Goal: Task Accomplishment & Management: Manage account settings

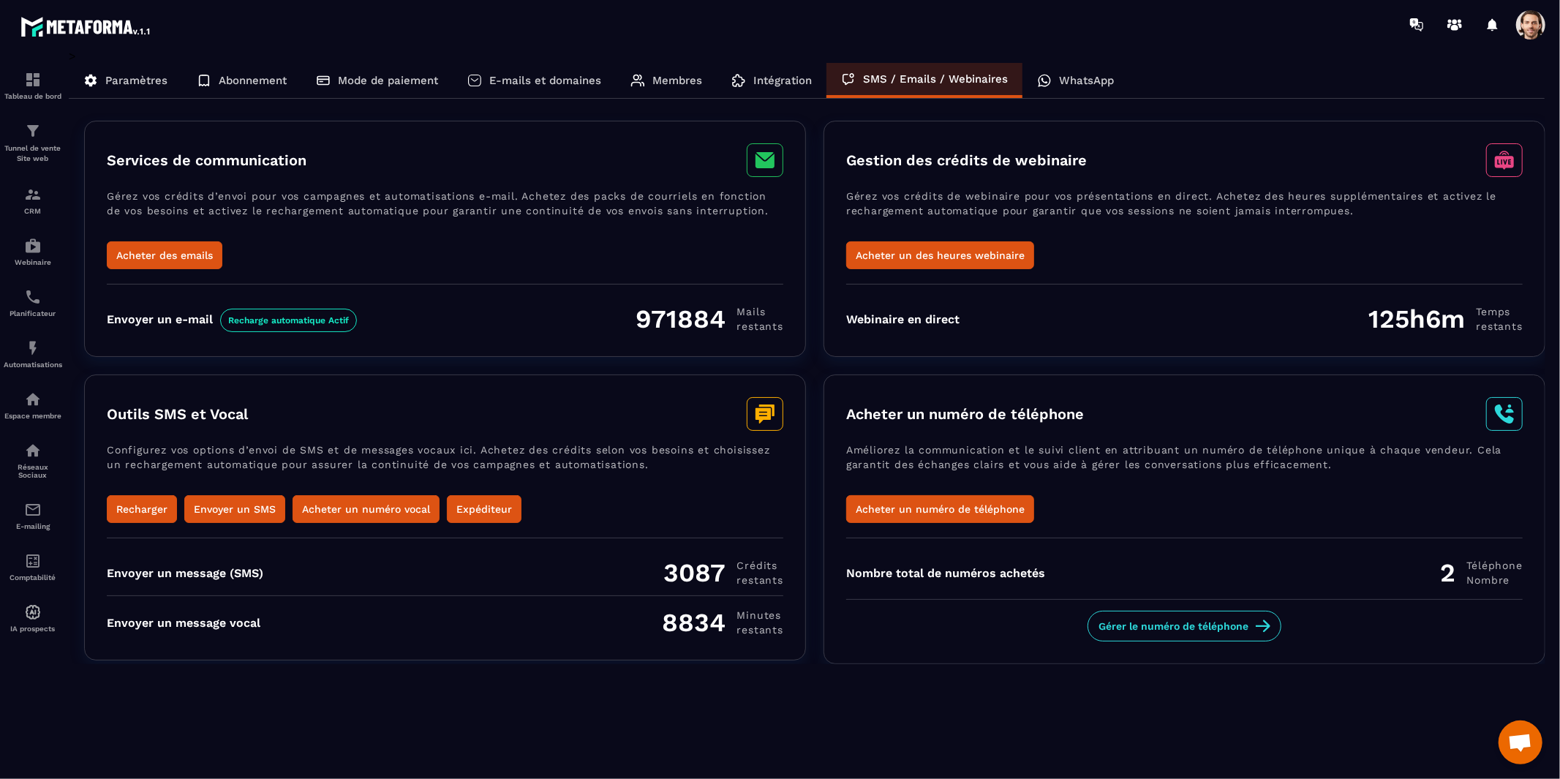
click at [1530, 23] on span at bounding box center [1530, 24] width 29 height 29
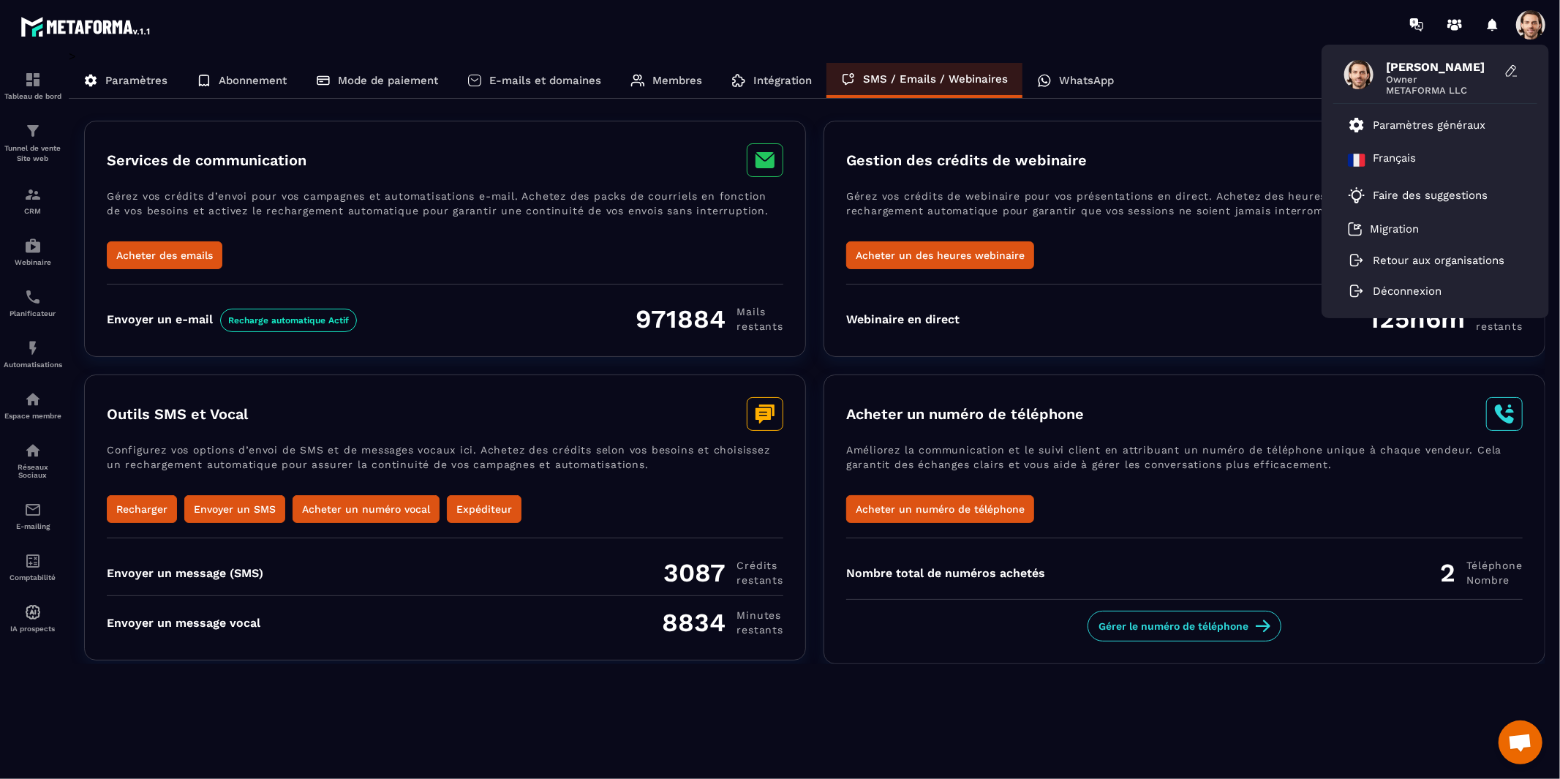
click at [1284, 37] on div "[PERSON_NAME] Owner METAFORMA LLC Paramètres généraux Français Faire des sugges…" at bounding box center [866, 24] width 1388 height 49
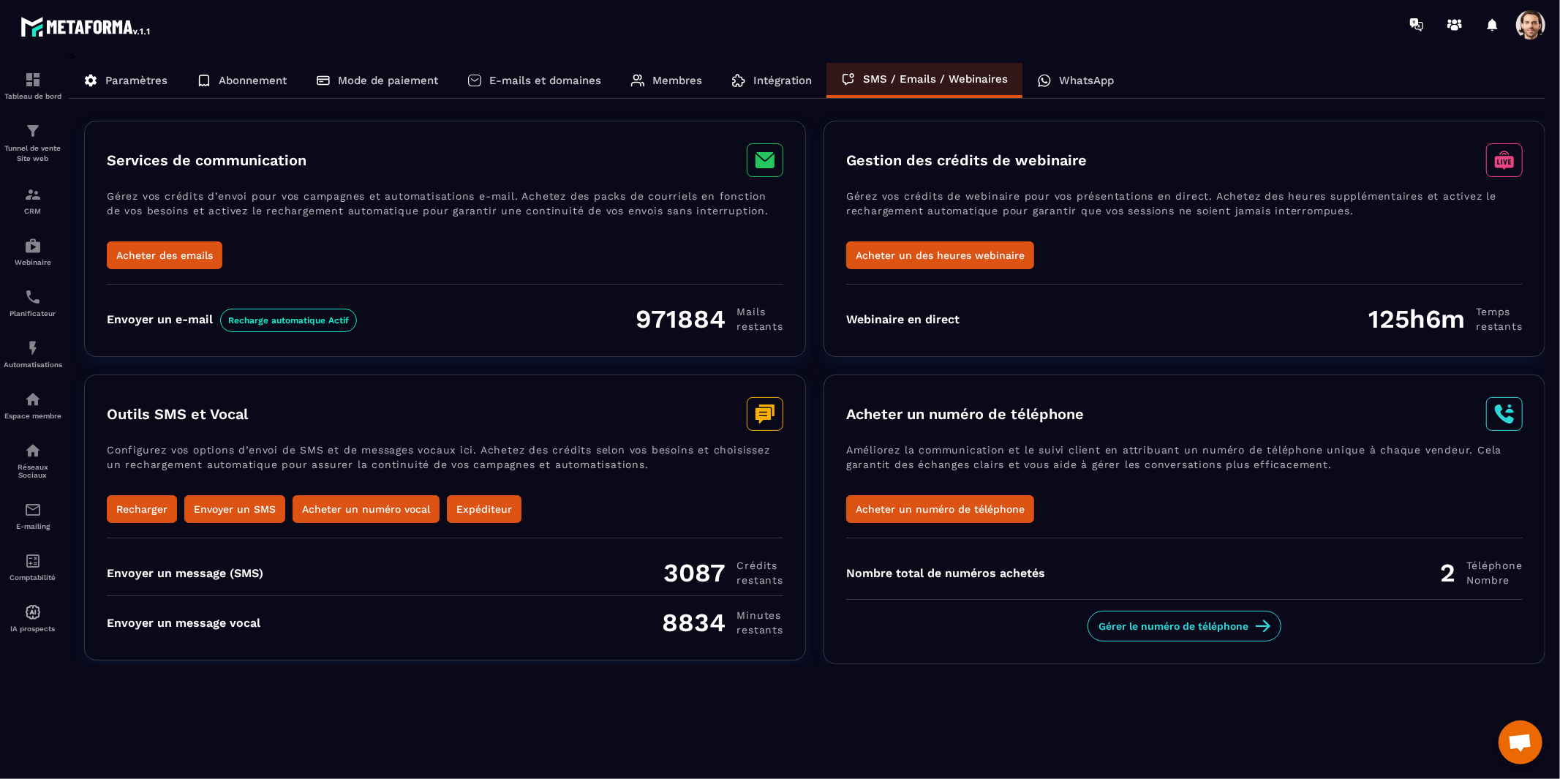
click at [162, 80] on p "Paramètres" at bounding box center [136, 80] width 62 height 13
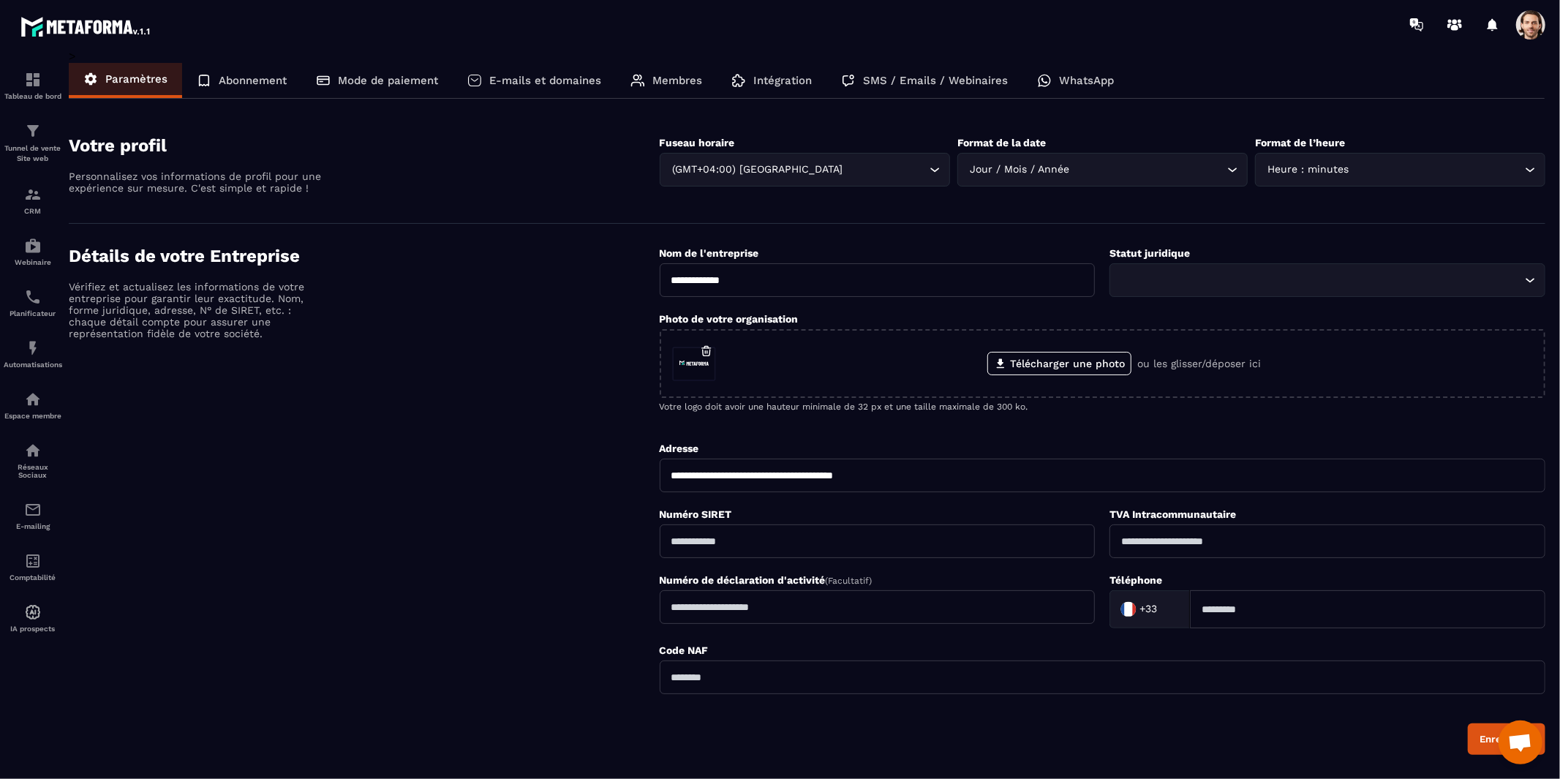
click at [1533, 26] on span at bounding box center [1530, 24] width 29 height 29
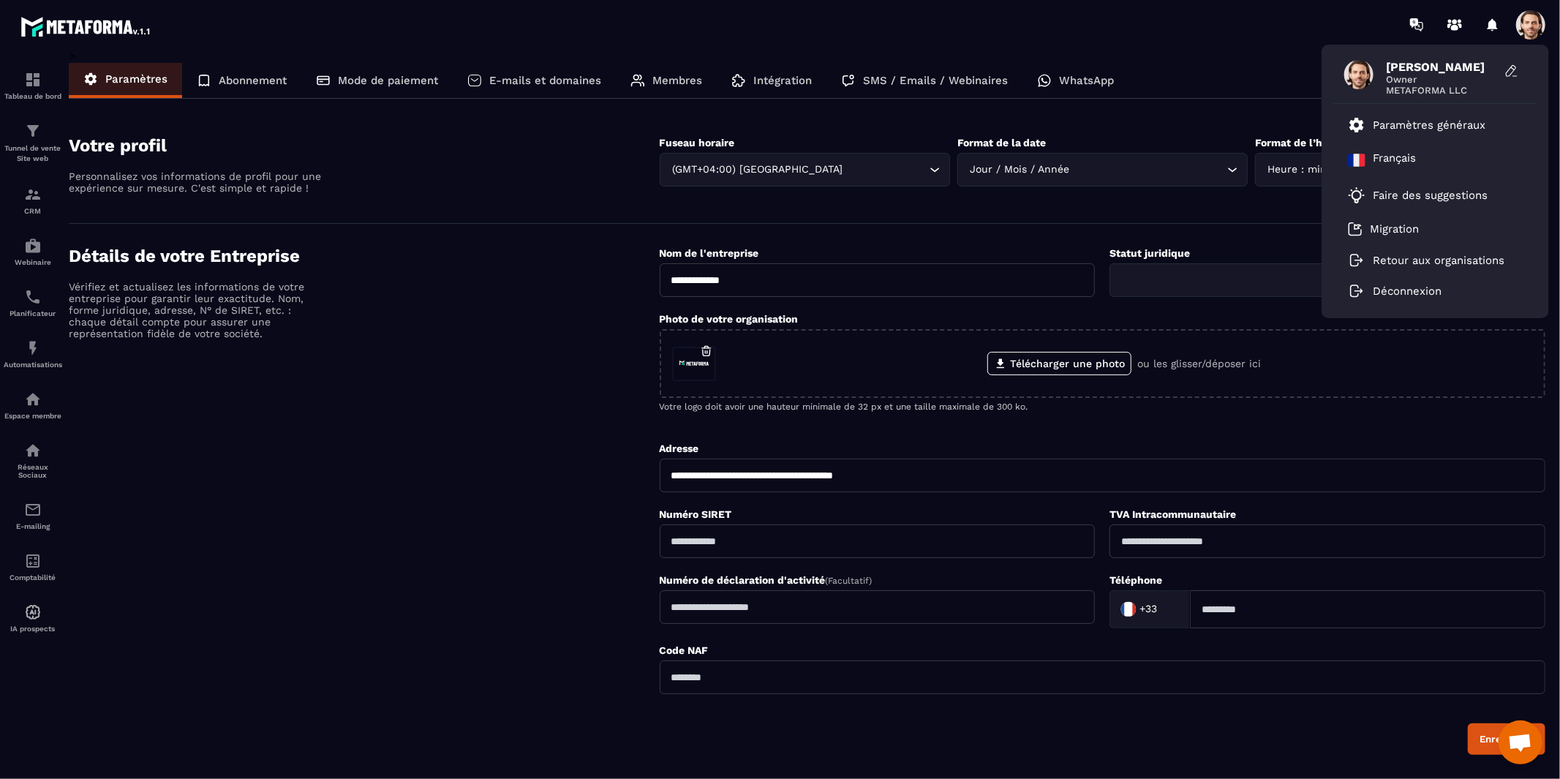
click at [1202, 80] on div "Paramètres Abonnement Mode de paiement E-mails et domaines Membres Intégration …" at bounding box center [807, 81] width 1476 height 36
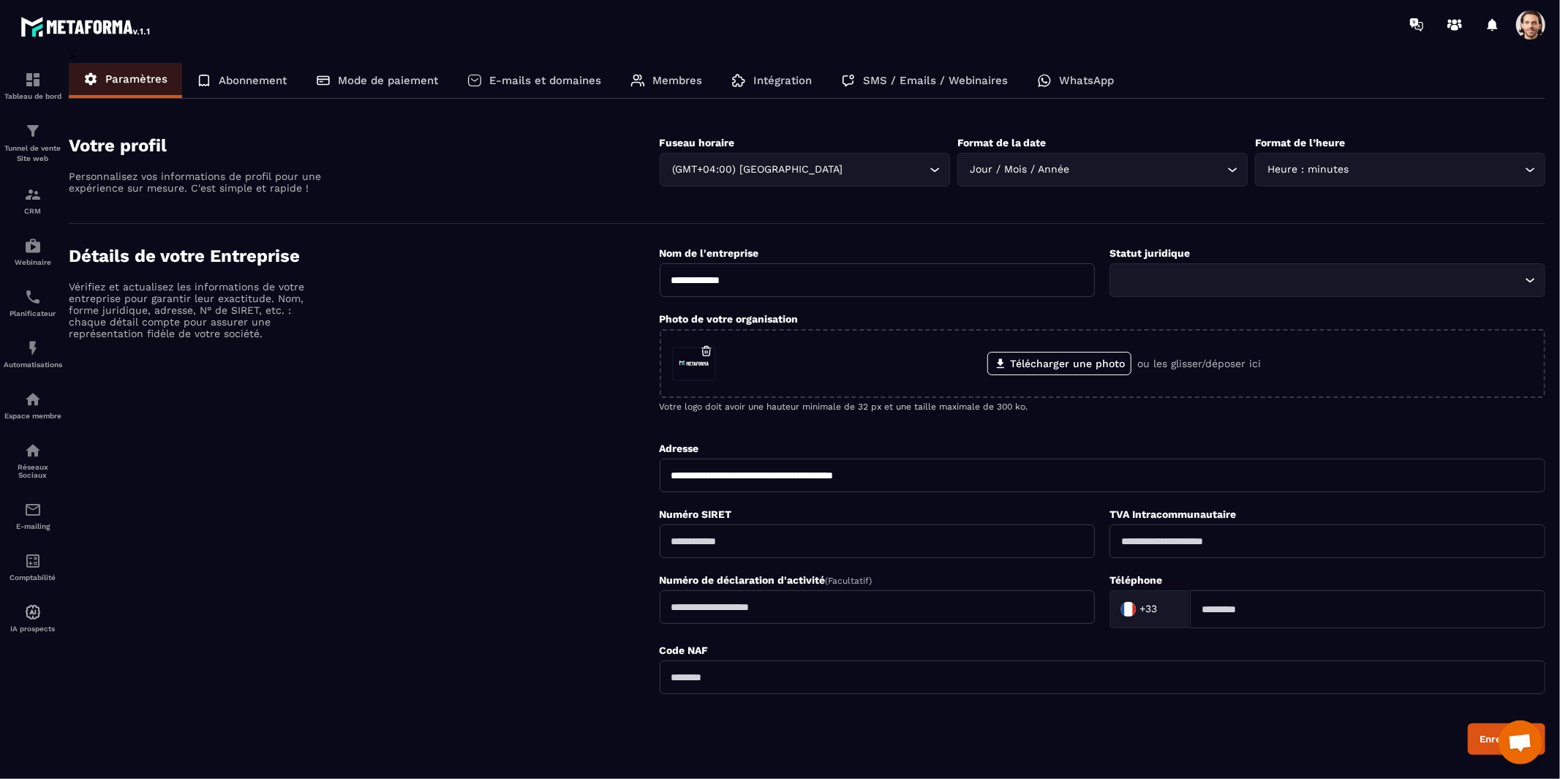
click at [498, 250] on h4 "Détails de votre Entreprise" at bounding box center [364, 256] width 591 height 20
click at [532, 274] on div "Détails de votre Entreprise Vérifiez et actualisez les informations de votre en…" at bounding box center [364, 500] width 591 height 509
click at [19, 525] on div "E-mailing" at bounding box center [33, 515] width 59 height 29
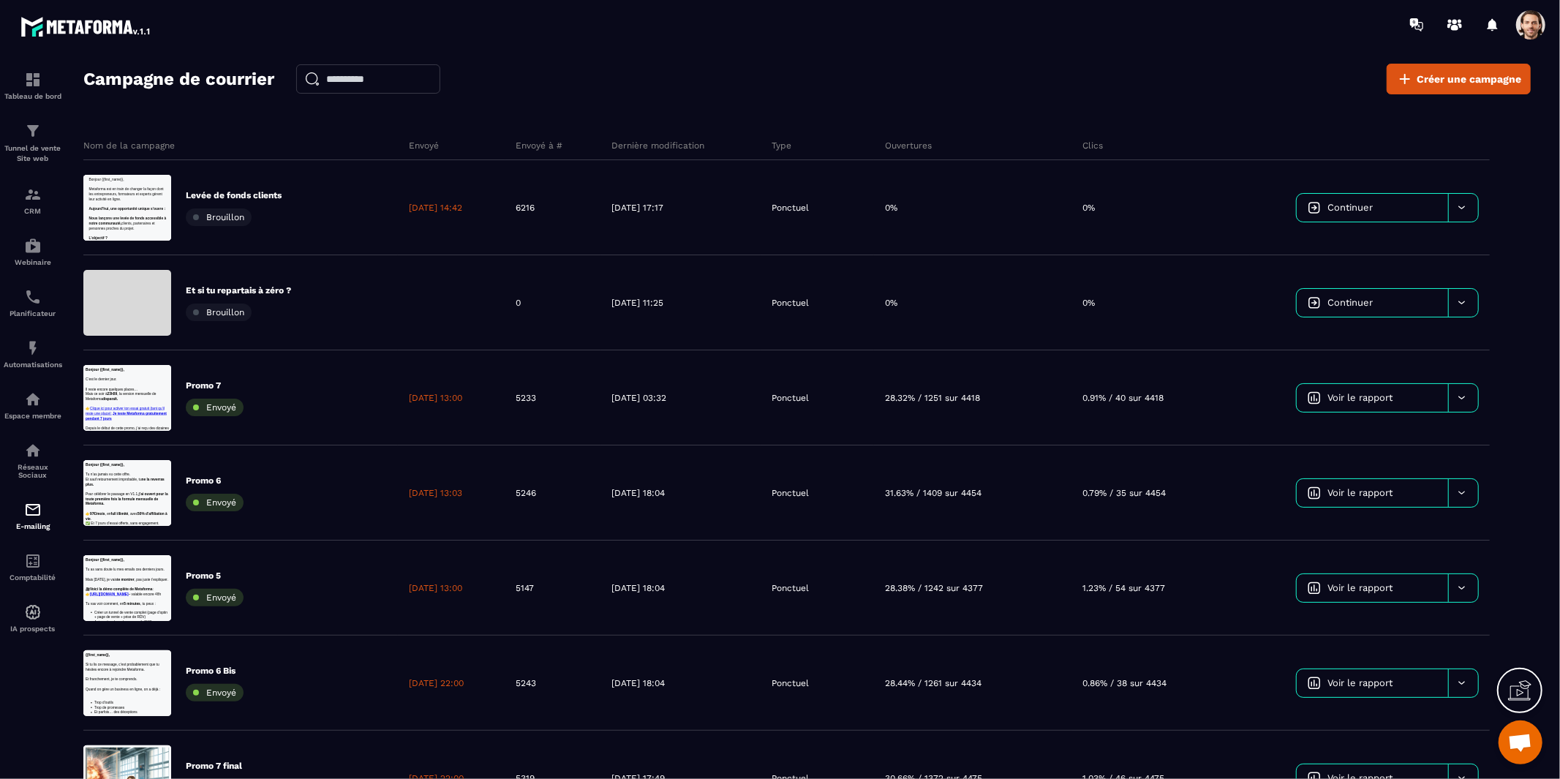
click at [662, 80] on div "Campagne de courrier Créer une campagne" at bounding box center [807, 79] width 1448 height 31
click at [839, 86] on div "Campagne de courrier Créer une campagne" at bounding box center [807, 79] width 1448 height 31
click at [839, 105] on div "Campagne de courrier Créer une campagne Nom de la campagne Envoyé Envoyé à # De…" at bounding box center [807, 428] width 1448 height 728
click at [852, 102] on div "Campagne de courrier Créer une campagne Nom de la campagne Envoyé Envoyé à # De…" at bounding box center [807, 428] width 1448 height 728
click at [1301, 40] on div at bounding box center [866, 24] width 1388 height 49
